Goal: Find specific page/section: Find specific page/section

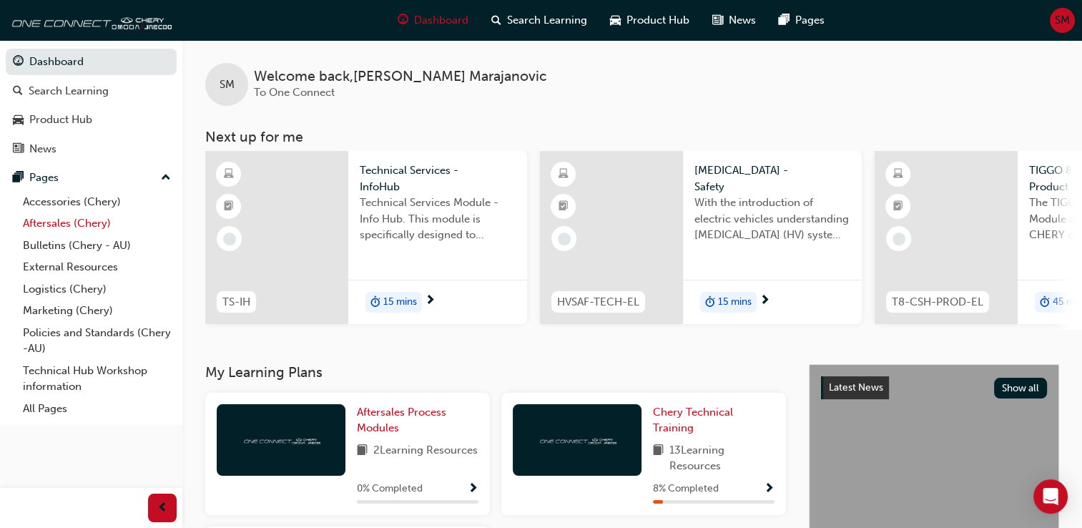
click at [52, 219] on link "Aftersales (Chery)" at bounding box center [96, 223] width 159 height 22
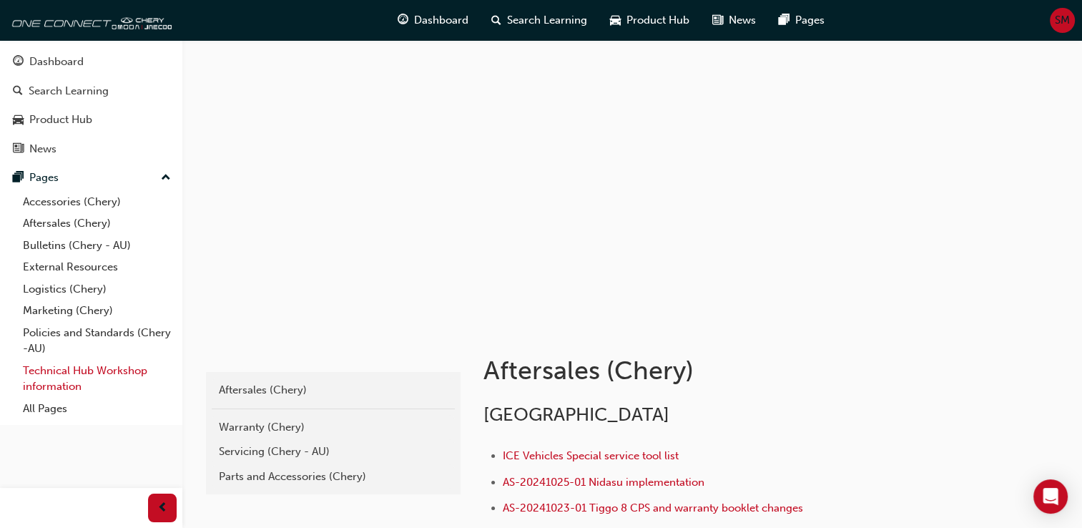
click at [56, 366] on link "Technical Hub Workshop information" at bounding box center [96, 379] width 159 height 38
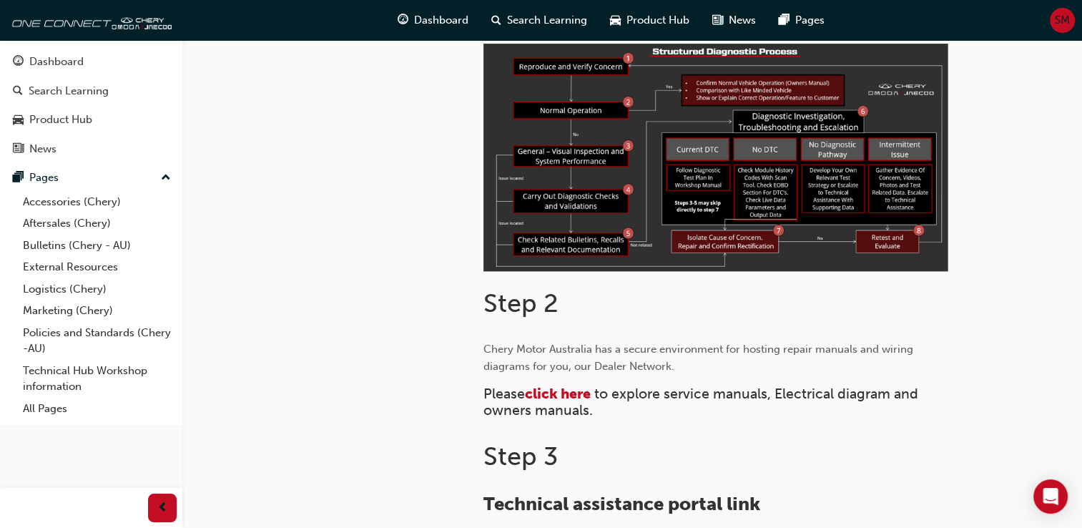
scroll to position [486, 0]
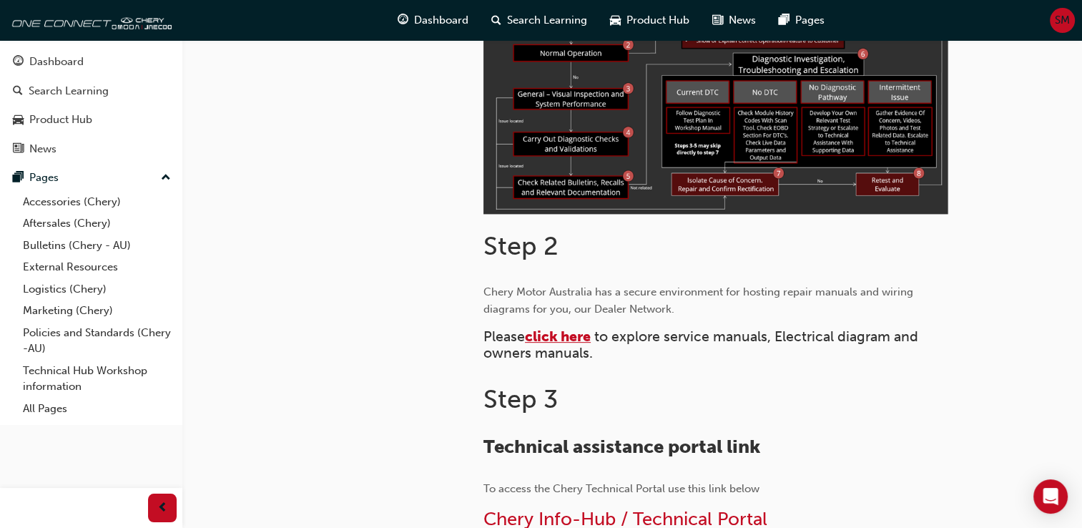
click at [583, 335] on span "click here" at bounding box center [558, 336] width 66 height 16
